Goal: Task Accomplishment & Management: Use online tool/utility

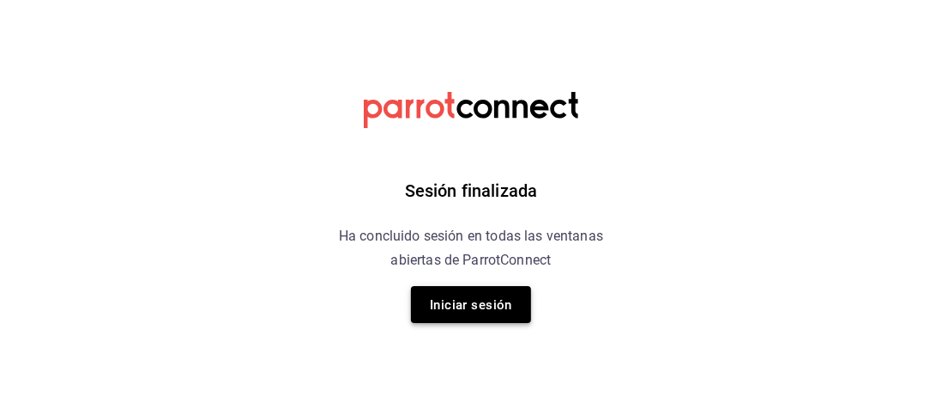
click at [479, 306] on font "Iniciar sesión" at bounding box center [471, 304] width 82 height 15
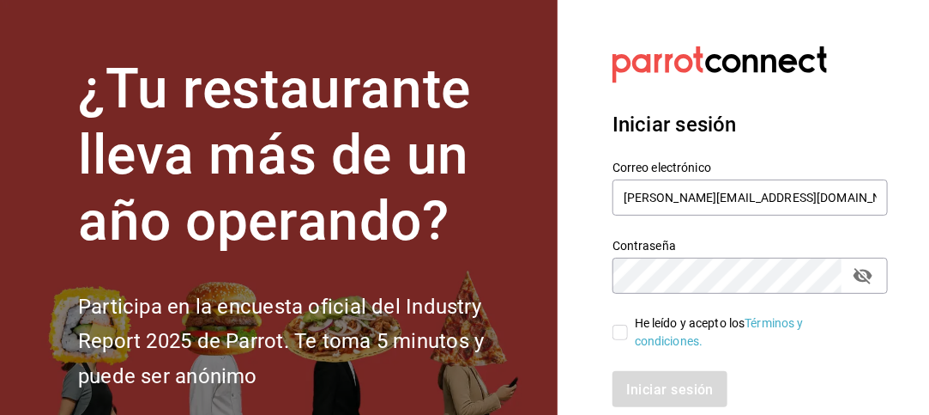
click at [623, 334] on input "He leído y acepto los Términos y condiciones." at bounding box center [620, 331] width 15 height 15
checkbox input "true"
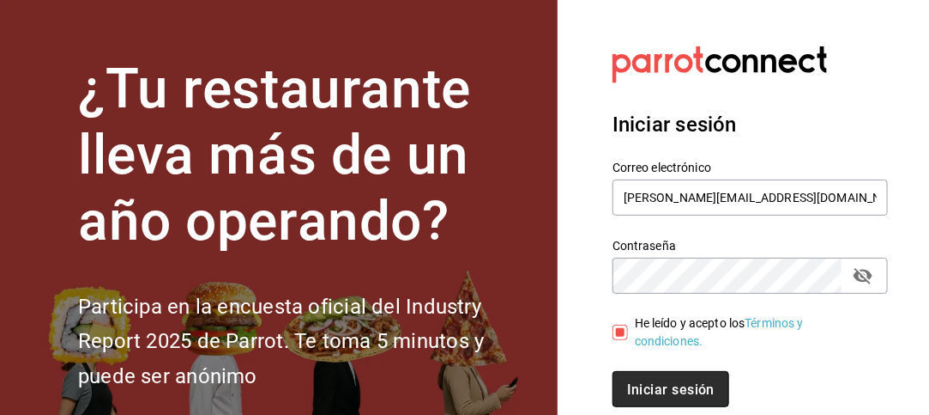
click at [679, 385] on font "Iniciar sesión" at bounding box center [671, 388] width 88 height 16
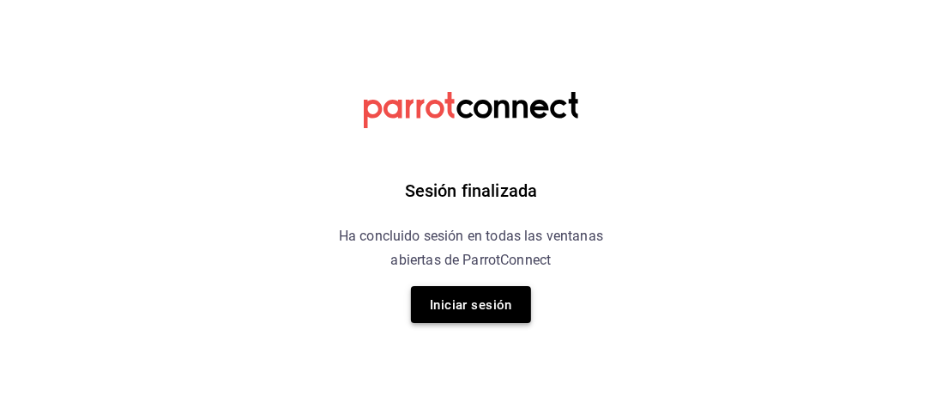
click at [466, 310] on font "Iniciar sesión" at bounding box center [471, 304] width 82 height 15
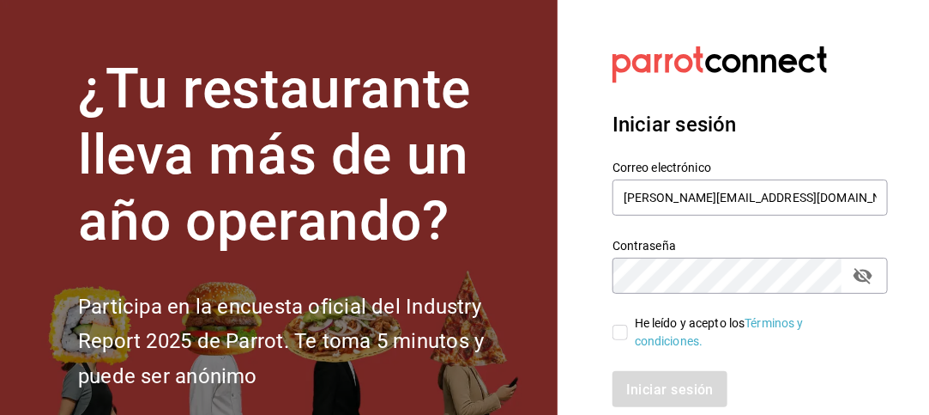
click at [625, 335] on input "He leído y acepto los Términos y condiciones." at bounding box center [620, 331] width 15 height 15
checkbox input "true"
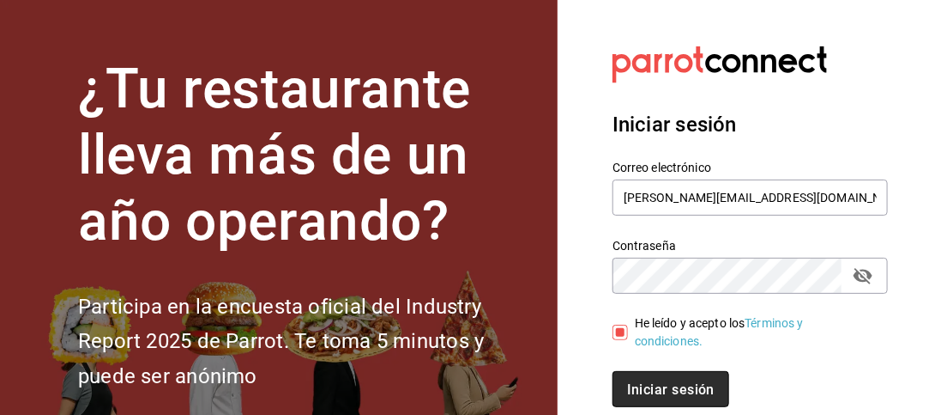
click at [664, 387] on font "Iniciar sesión" at bounding box center [671, 388] width 88 height 16
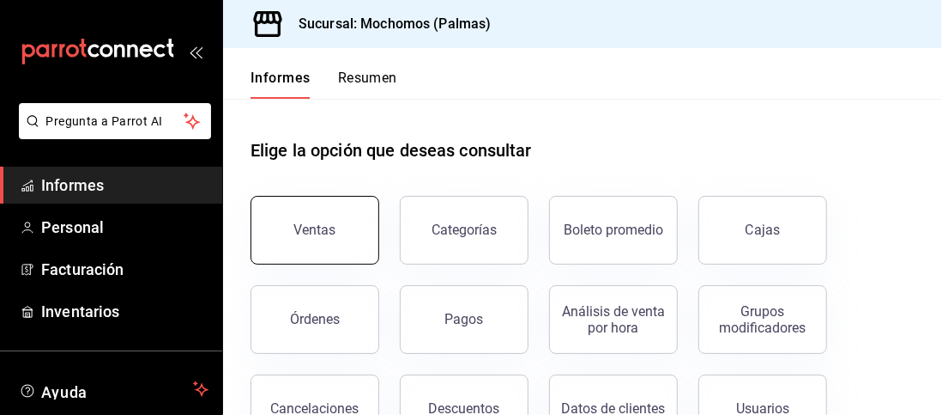
click at [321, 203] on button "Ventas" at bounding box center [315, 230] width 129 height 69
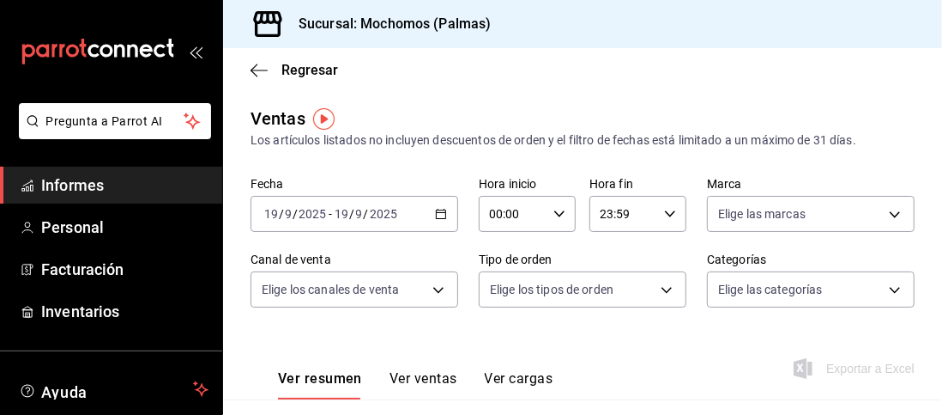
click at [439, 214] on icon "button" at bounding box center [441, 214] width 12 height 12
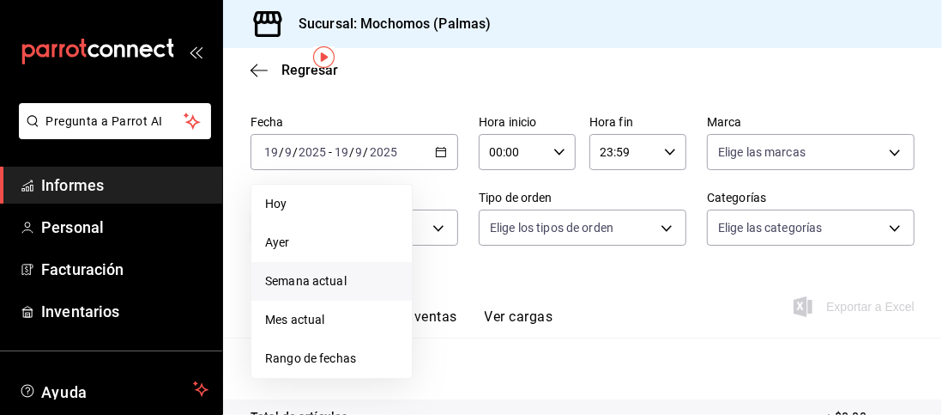
scroll to position [63, 0]
click at [324, 348] on span "Rango de fechas" at bounding box center [331, 357] width 133 height 18
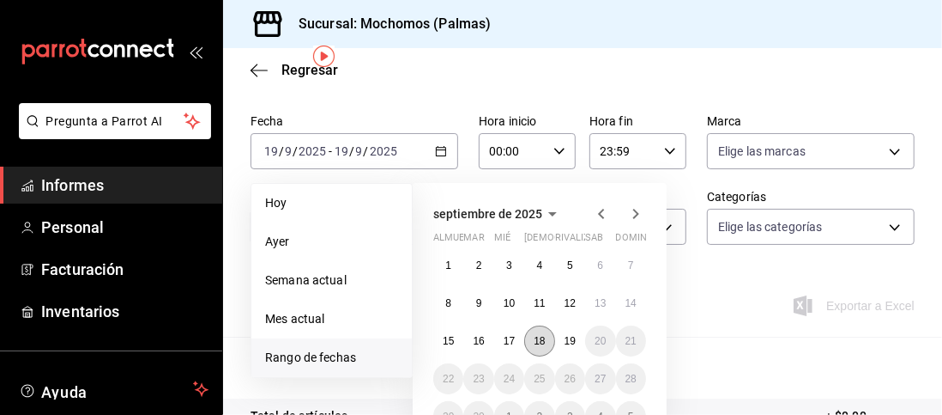
click at [540, 342] on font "18" at bounding box center [539, 341] width 11 height 12
click at [571, 344] on font "19" at bounding box center [570, 341] width 11 height 12
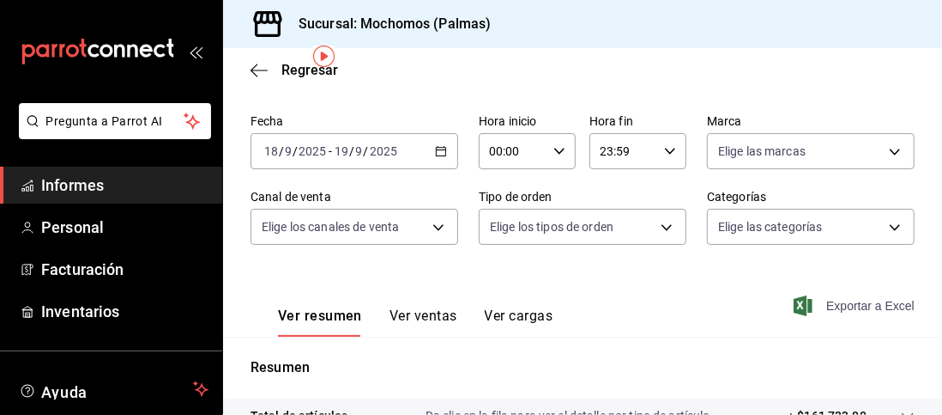
click at [827, 306] on font "Exportar a Excel" at bounding box center [870, 306] width 88 height 14
click at [436, 152] on icon "button" at bounding box center [441, 151] width 12 height 12
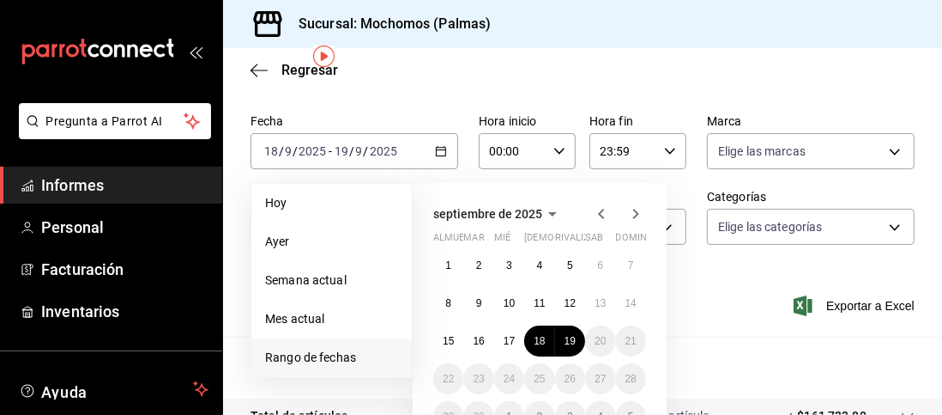
click at [297, 360] on font "Rango de fechas" at bounding box center [310, 357] width 91 height 14
drag, startPoint x: 537, startPoint y: 340, endPoint x: 448, endPoint y: 345, distance: 89.4
click at [448, 345] on div "1 2 3 4 5 6 7 8 9 10 11 12 13 14 15 16 17 18 19 20 21 22 23 24 25 26 27 28 29 3…" at bounding box center [539, 341] width 213 height 182
click at [448, 345] on font "15" at bounding box center [448, 341] width 11 height 12
drag, startPoint x: 448, startPoint y: 345, endPoint x: 566, endPoint y: 339, distance: 117.7
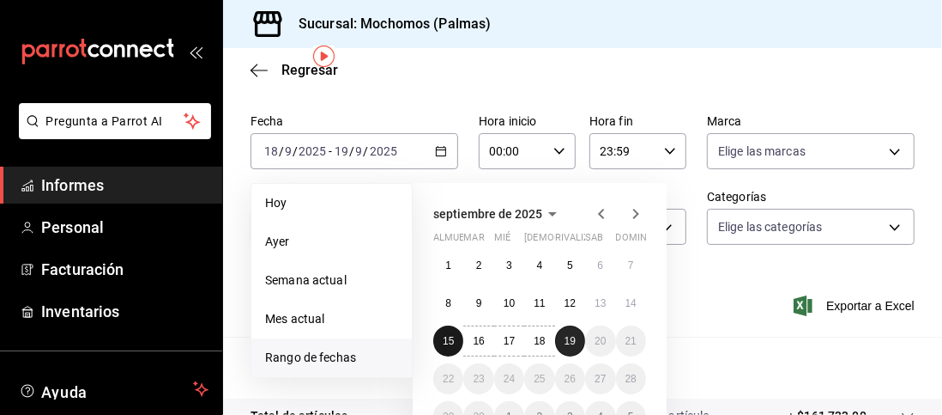
click at [566, 339] on div "1 2 3 4 5 6 7 8 9 10 11 12 13 14 15 16 17 18 19 20 21 22 23 24 25 26 27 28 29 3…" at bounding box center [539, 341] width 213 height 182
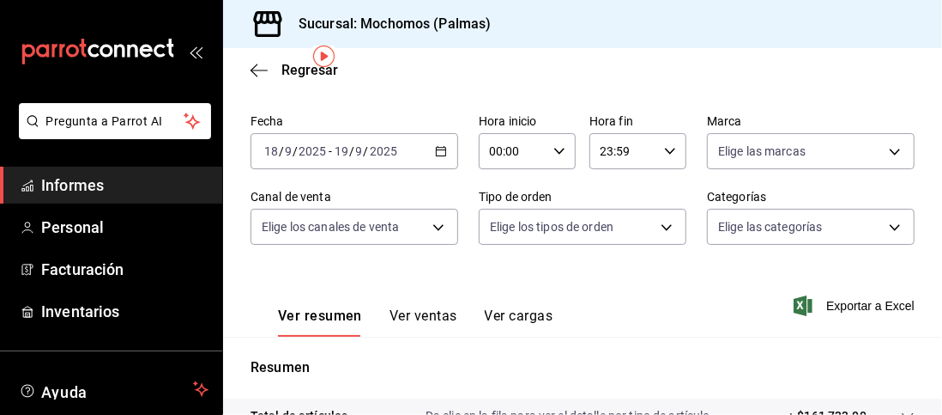
click at [555, 148] on icon "button" at bounding box center [560, 151] width 12 height 12
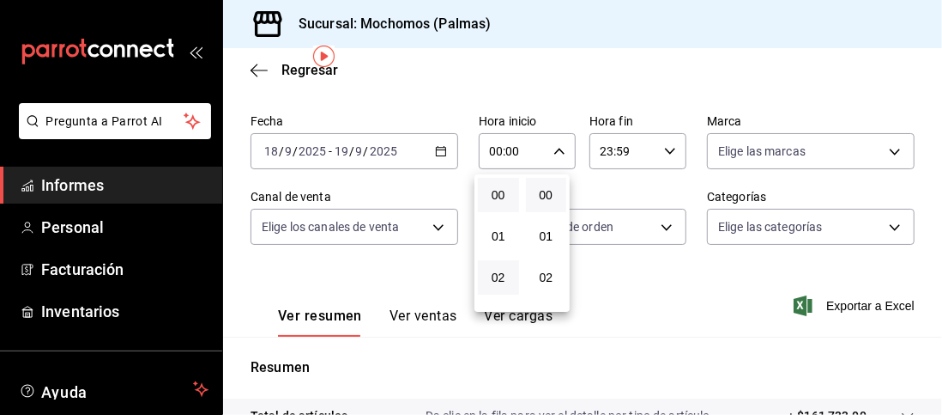
drag, startPoint x: 496, startPoint y: 274, endPoint x: 501, endPoint y: 294, distance: 20.4
click at [501, 294] on button "02" at bounding box center [498, 277] width 41 height 34
click at [553, 148] on div at bounding box center [471, 207] width 942 height 415
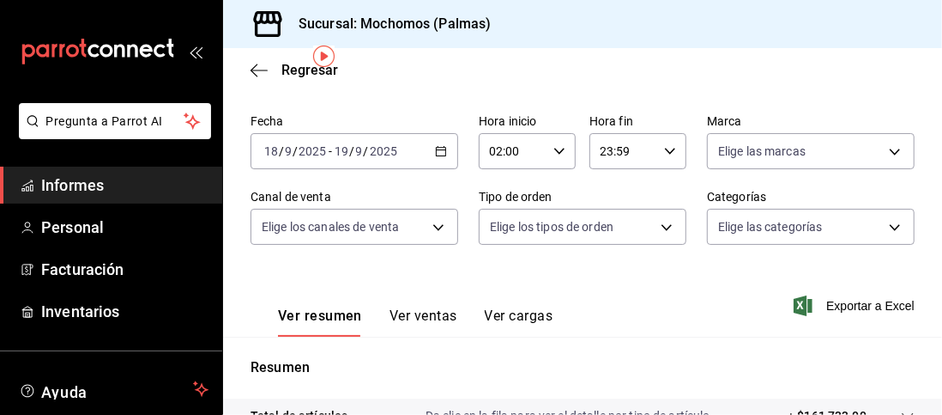
click at [510, 158] on input "02:00" at bounding box center [513, 151] width 68 height 34
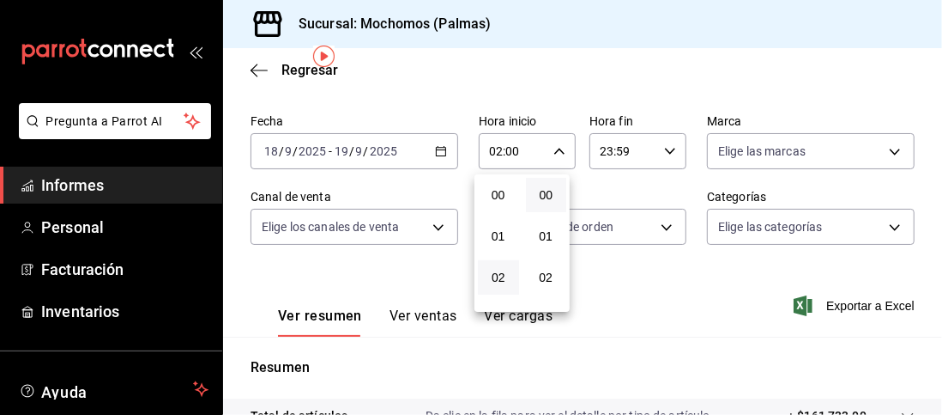
scroll to position [82, 0]
click at [500, 301] on button "05" at bounding box center [498, 318] width 41 height 34
drag, startPoint x: 500, startPoint y: 301, endPoint x: 499, endPoint y: 236, distance: 65.2
click at [499, 236] on div "00 01 02 03 04 05 06 07 08 09 10 11 12 13 14 15 16 17 18 19 20 21 22 23" at bounding box center [499, 242] width 48 height 137
click at [502, 270] on font "04" at bounding box center [499, 277] width 14 height 14
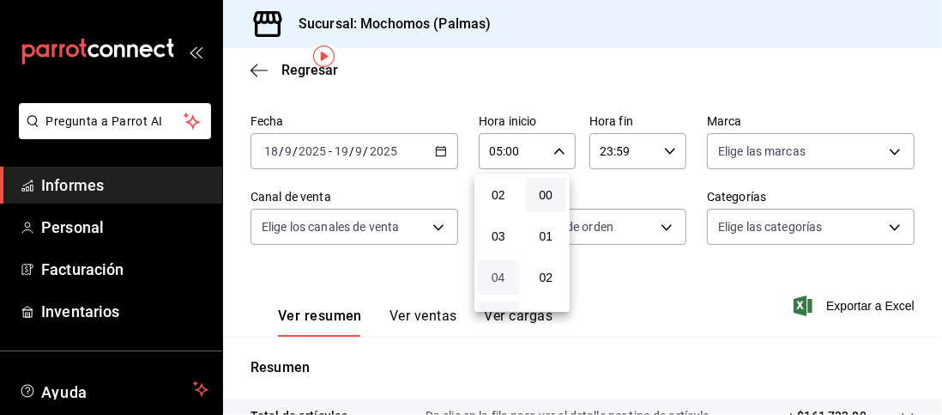
type input "04:00"
click at [552, 149] on div at bounding box center [471, 207] width 942 height 415
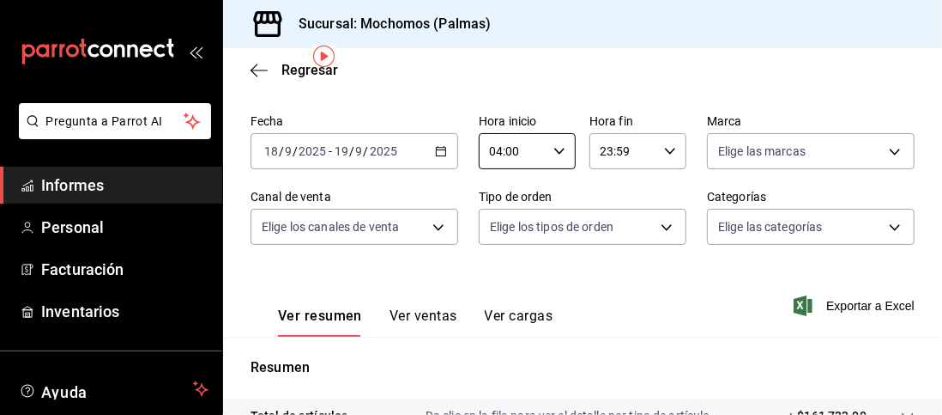
click at [667, 148] on \(Stroke\) "button" at bounding box center [670, 151] width 10 height 6
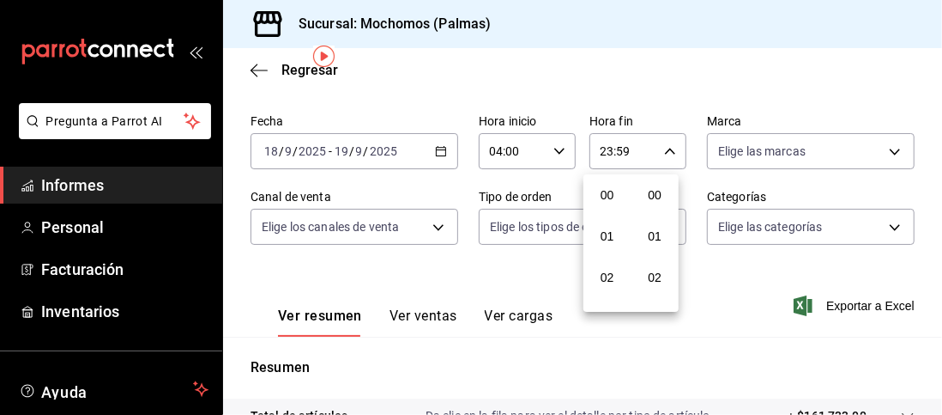
scroll to position [2334, 0]
drag, startPoint x: 613, startPoint y: 289, endPoint x: 668, endPoint y: 73, distance: 223.1
click at [668, 73] on div at bounding box center [471, 207] width 942 height 415
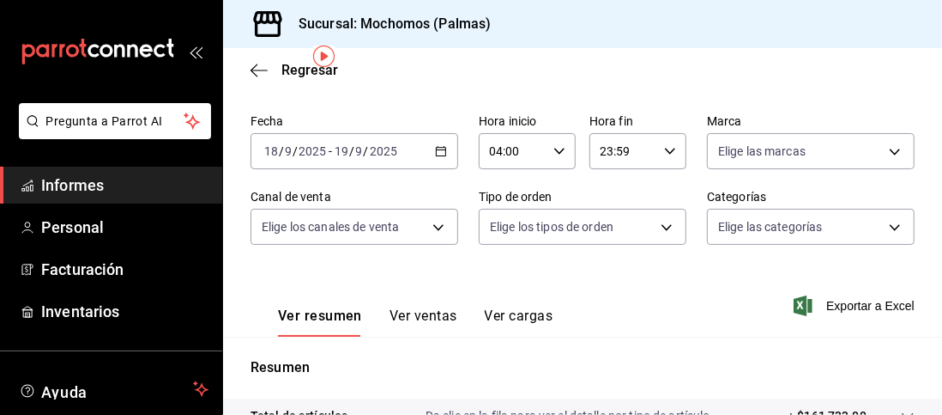
click at [664, 146] on icon "button" at bounding box center [670, 151] width 12 height 12
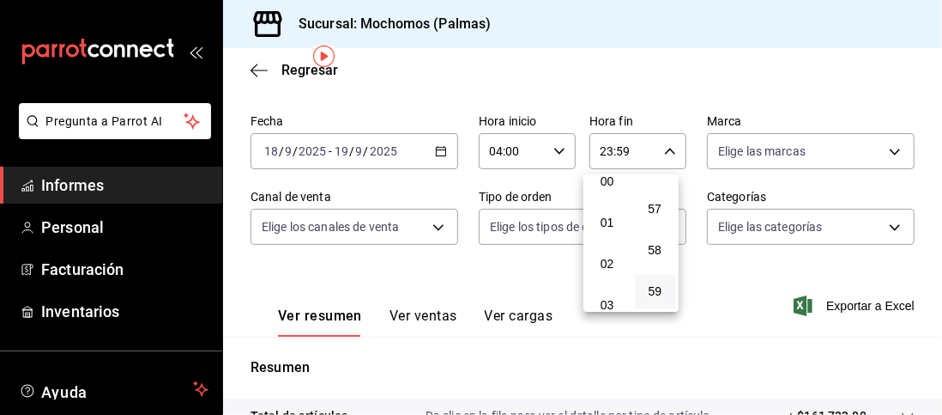
scroll to position [12, 0]
click at [618, 219] on button "01" at bounding box center [607, 224] width 41 height 34
type input "01:59"
click at [650, 356] on div at bounding box center [471, 207] width 942 height 415
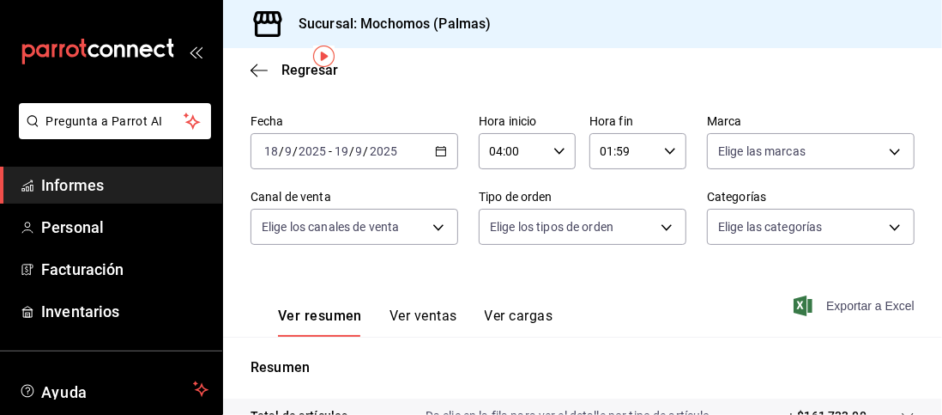
click at [827, 306] on font "Exportar a Excel" at bounding box center [870, 306] width 88 height 14
